Goal: Consume media (video, audio): Consume media (video, audio)

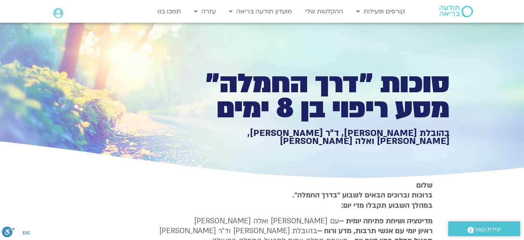
type input "3320.68"
type input "1640.5"
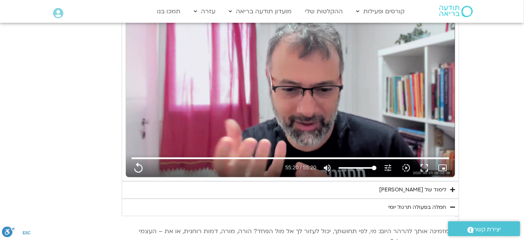
type input "1377.76"
type input "3320.68"
type input "1640.5"
type input "1377.76"
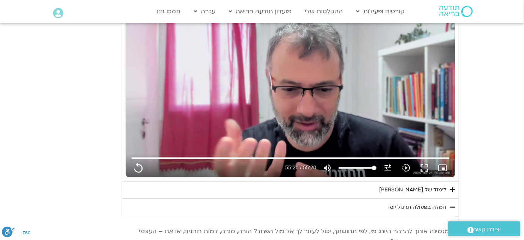
type input "3320.68"
type input "1640.5"
type input "1377.76"
type input "3320.68"
type input "1640.5"
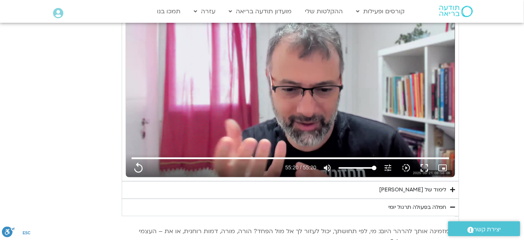
type input "1377.76"
type input "3320.68"
type input "1640.5"
type input "1377.76"
type input "3320.68"
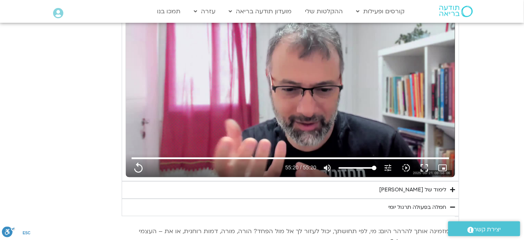
type input "1640.5"
type input "1377.76"
type input "3320.68"
type input "1640.5"
type input "1377.76"
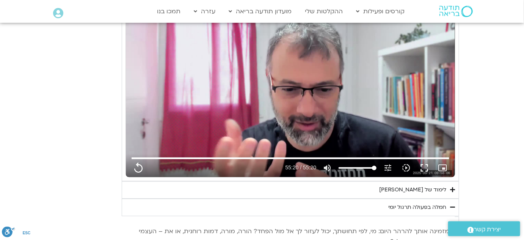
type input "3320.68"
type input "1640.5"
type input "1377.76"
type input "3320.68"
type input "1640.5"
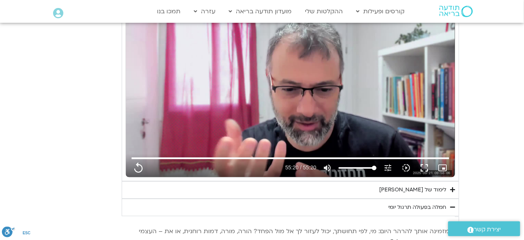
type input "1377.76"
type input "3320.68"
type input "1640.5"
type input "1377.76"
type input "3320.68"
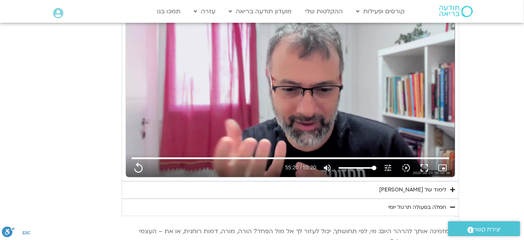
type input "1640.5"
type input "1377.76"
type input "3320.68"
type input "1640.5"
type input "1377.76"
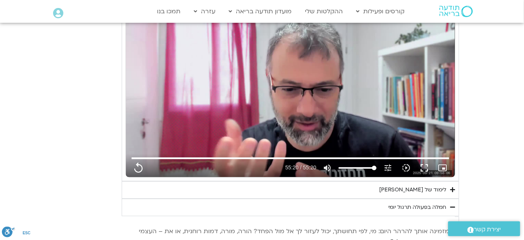
type input "3320.68"
type input "1640.5"
type input "1377.76"
type input "3320.68"
type input "1640.5"
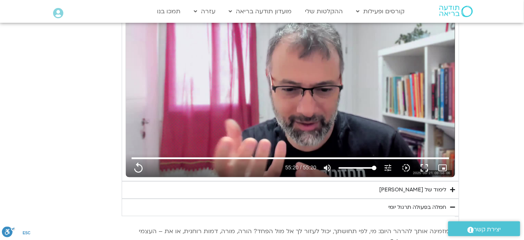
type input "1377.76"
type input "3320.68"
type input "1640.5"
type input "1377.76"
type input "3320.68"
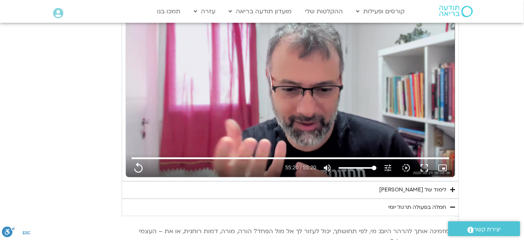
type input "1640.5"
type input "1377.76"
type input "3320.68"
type input "1640.5"
type input "1377.76"
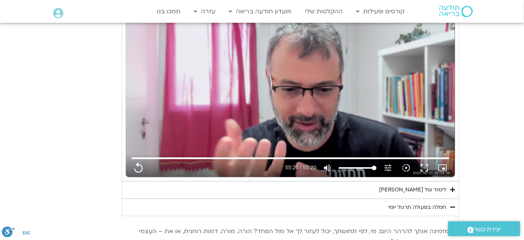
type input "3320.68"
type input "1640.5"
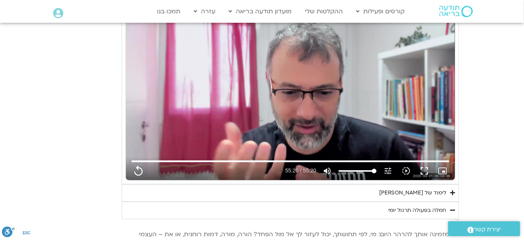
type input "1377.76"
type input "3320.68"
type input "1640.5"
type input "1377.76"
type input "3320.68"
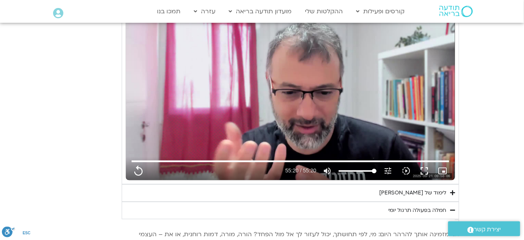
type input "1640.5"
type input "1377.76"
type input "3320.68"
type input "1640.5"
type input "1377.76"
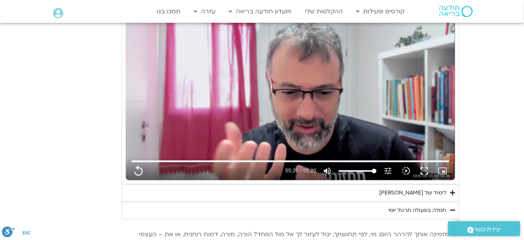
type input "3320.68"
type input "1640.5"
type input "1377.76"
type input "3320.68"
type input "1640.5"
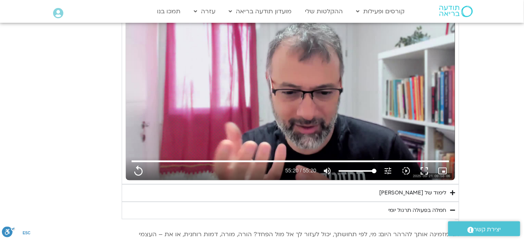
type input "1377.76"
type input "3320.68"
type input "1640.5"
type input "1377.76"
type input "3320.68"
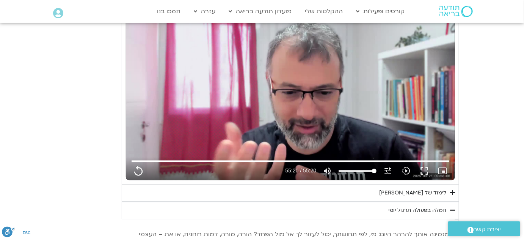
type input "1640.5"
type input "1377.76"
type input "3320.68"
type input "1640.5"
type input "1377.76"
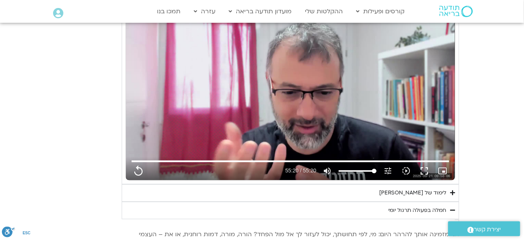
type input "3320.68"
type input "1640.5"
type input "1377.76"
type input "3320.68"
type input "1640.5"
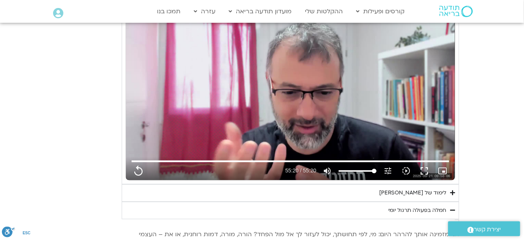
type input "1377.76"
type input "3320.68"
type input "1640.5"
type input "1377.76"
type input "3320.68"
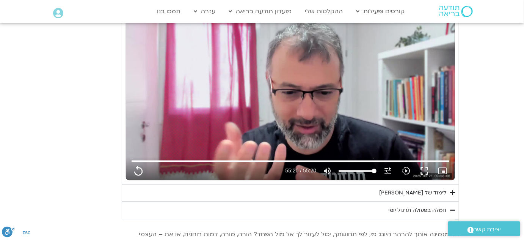
type input "1640.5"
type input "1377.76"
type input "3320.68"
type input "1640.5"
type input "1377.76"
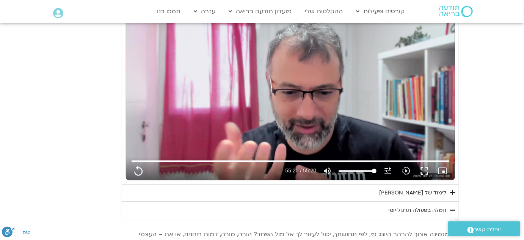
type input "3320.68"
type input "1640.5"
type input "1377.76"
type input "3320.68"
type input "1640.5"
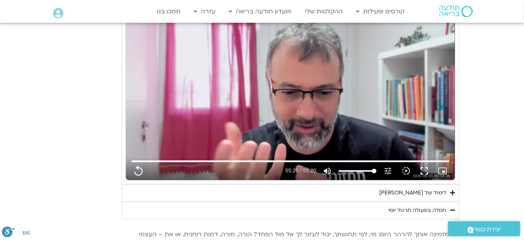
type input "1377.76"
type input "3320.68"
type input "1640.5"
type input "1377.76"
type input "3320.68"
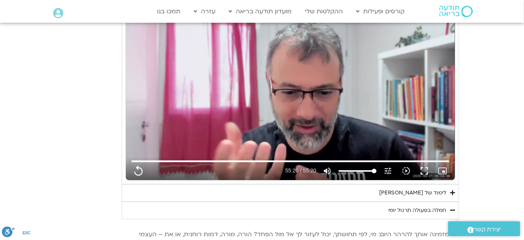
type input "1640.5"
type input "1377.76"
type input "3320.68"
type input "1640.5"
type input "1377.76"
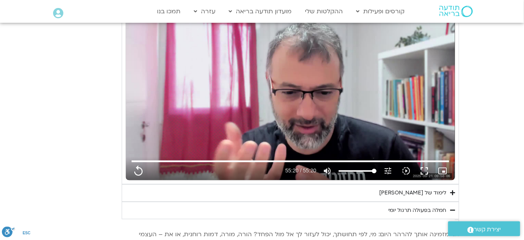
type input "3320.68"
type input "1640.5"
type input "1377.76"
type input "3320.68"
type input "1640.5"
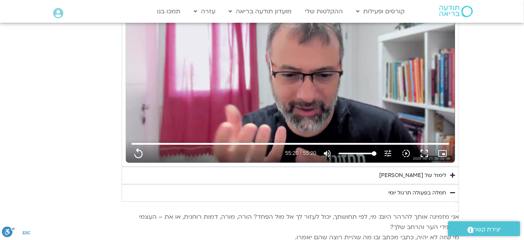
type input "1377.76"
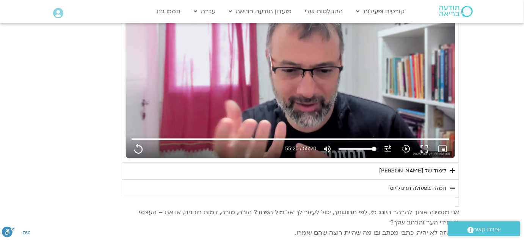
type input "3320.68"
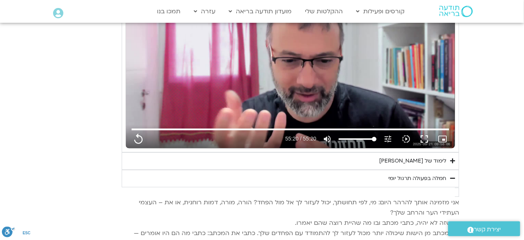
type input "1640.5"
type input "1377.76"
type input "3320.68"
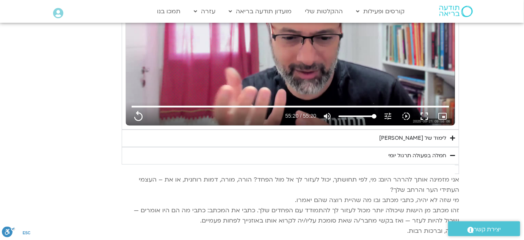
type input "1640.5"
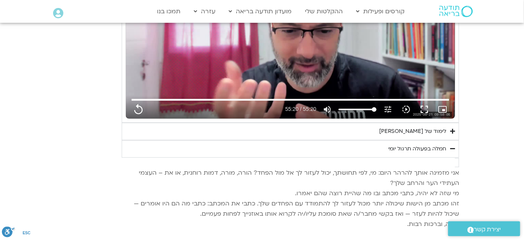
type input "1377.76"
type input "3320.68"
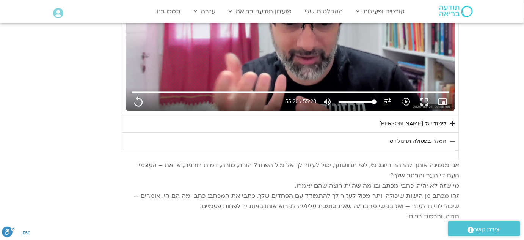
type input "1640.5"
type input "1377.76"
type input "3320.68"
type input "1640.5"
type input "1377.76"
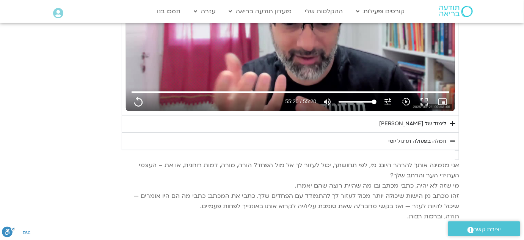
type input "3320.68"
type input "1640.5"
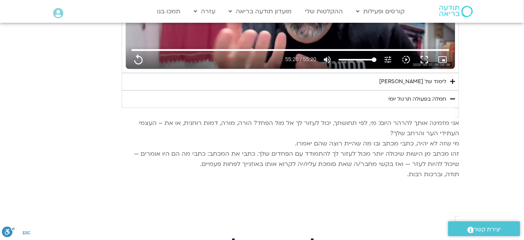
type input "1377.76"
type input "3320.68"
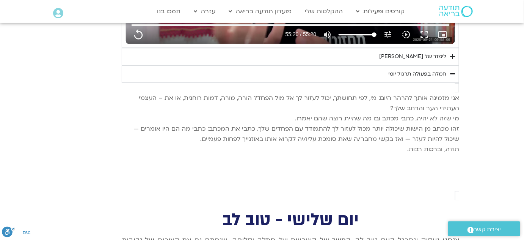
type input "1640.5"
type input "1377.76"
type input "3320.68"
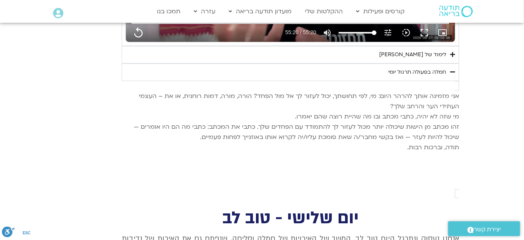
type input "1640.5"
type input "1377.76"
type input "3320.68"
type input "1640.5"
type input "1377.76"
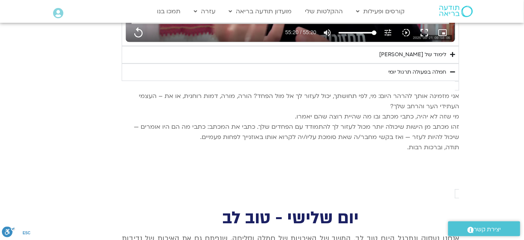
type input "3320.68"
type input "1640.5"
type input "1377.76"
type input "3320.68"
type input "1640.5"
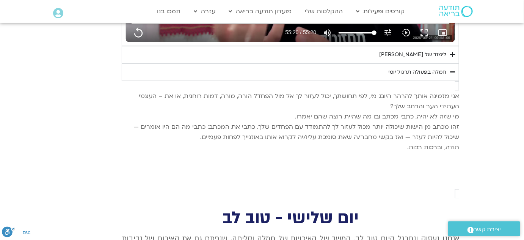
type input "1377.76"
type input "3320.68"
type input "1640.5"
type input "1377.76"
type input "3320.68"
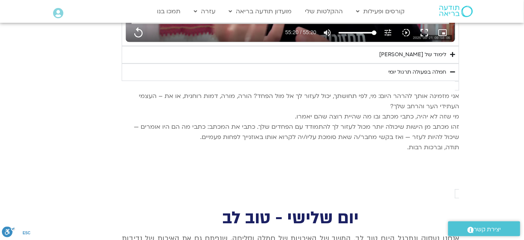
type input "1640.5"
type input "1377.76"
type input "3320.68"
type input "1640.5"
type input "1377.76"
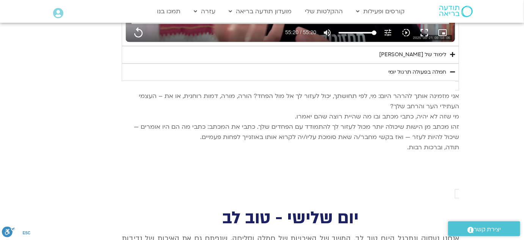
type input "3320.68"
type input "1640.5"
type input "1377.76"
type input "3320.68"
type input "1640.5"
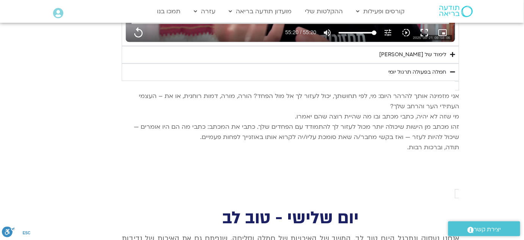
type input "1377.76"
type input "3320.68"
type input "1640.5"
type input "1377.76"
type input "3320.68"
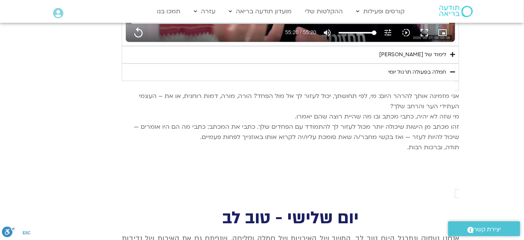
type input "1640.5"
type input "1377.76"
type input "3320.68"
type input "1640.5"
type input "1377.76"
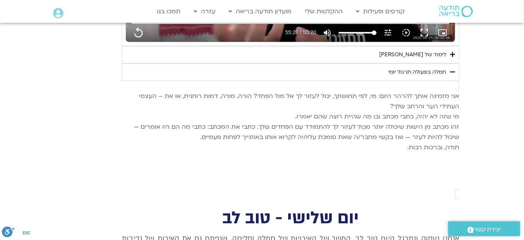
type input "3320.68"
type input "1640.5"
type input "1377.76"
type input "3320.68"
click at [448, 56] on summary "לימוד של [PERSON_NAME]" at bounding box center [291, 54] width 338 height 17
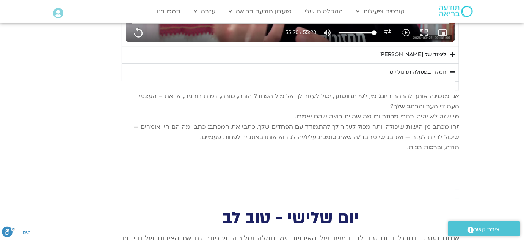
type input "1640.5"
type input "1377.76"
type input "3320.68"
type input "1640.5"
type input "1377.76"
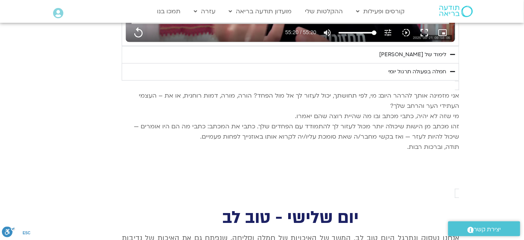
type input "3320.68"
type input "1640.5"
type input "1377.76"
type input "3320.68"
type input "1640.5"
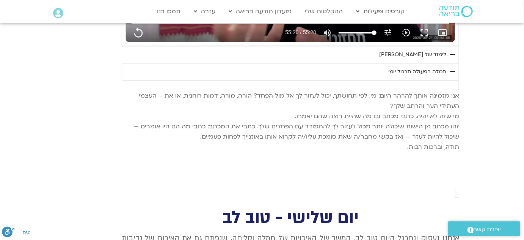
type input "1377.76"
type input "3320.68"
type input "1640.5"
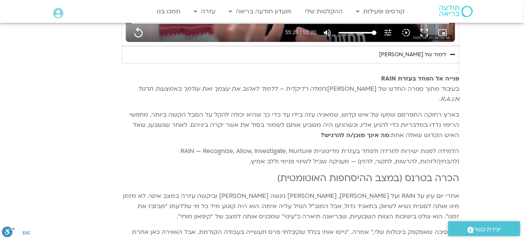
type input "1377.76"
type input "3320.68"
type input "1640.5"
type input "1377.76"
type input "3320.68"
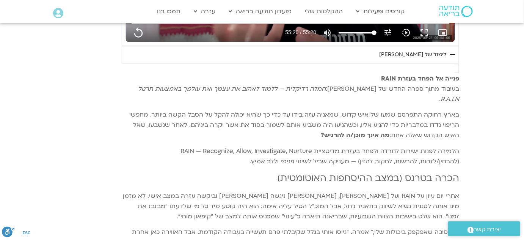
type input "1640.5"
type input "1377.76"
type input "3320.68"
type input "1640.5"
type input "1377.76"
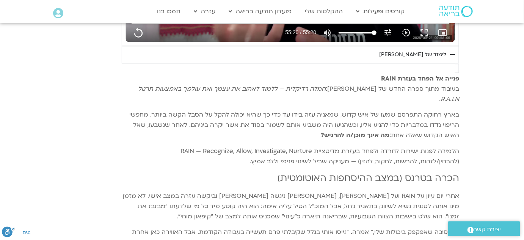
type input "3320.68"
type input "1640.5"
type input "1377.76"
type input "3320.68"
type input "1640.5"
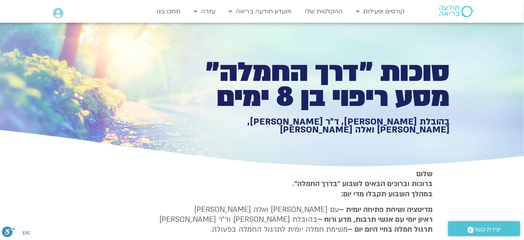
scroll to position [16, 0]
